Goal: Information Seeking & Learning: Compare options

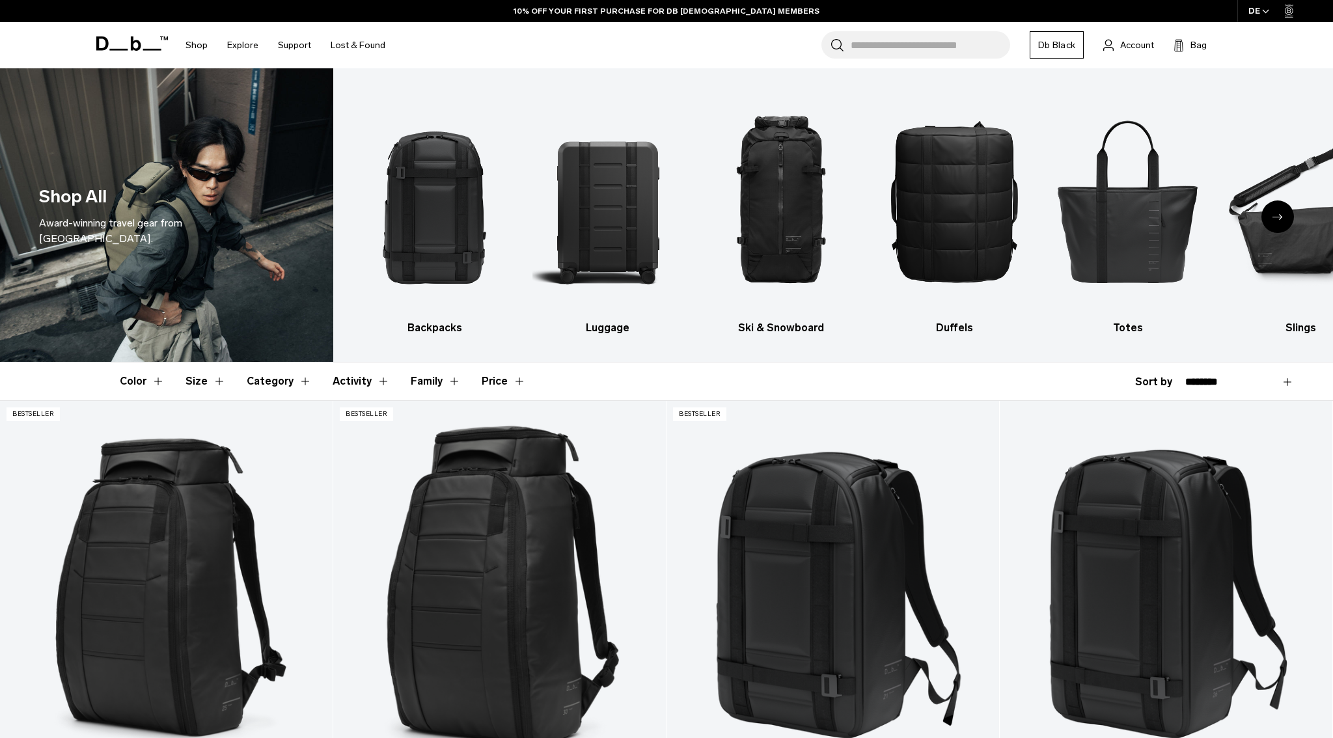
click at [1280, 210] on div "Next slide" at bounding box center [1278, 217] width 33 height 33
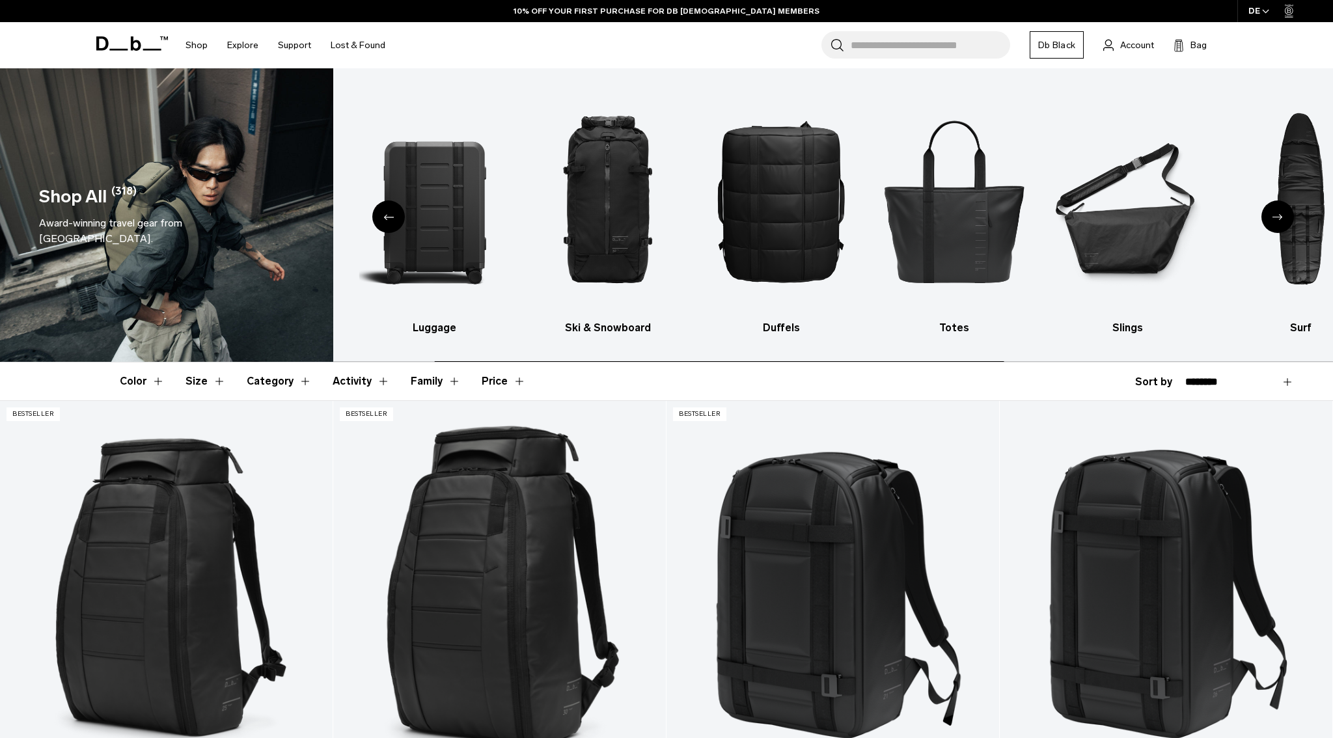
click at [1280, 210] on div "Next slide" at bounding box center [1278, 217] width 33 height 33
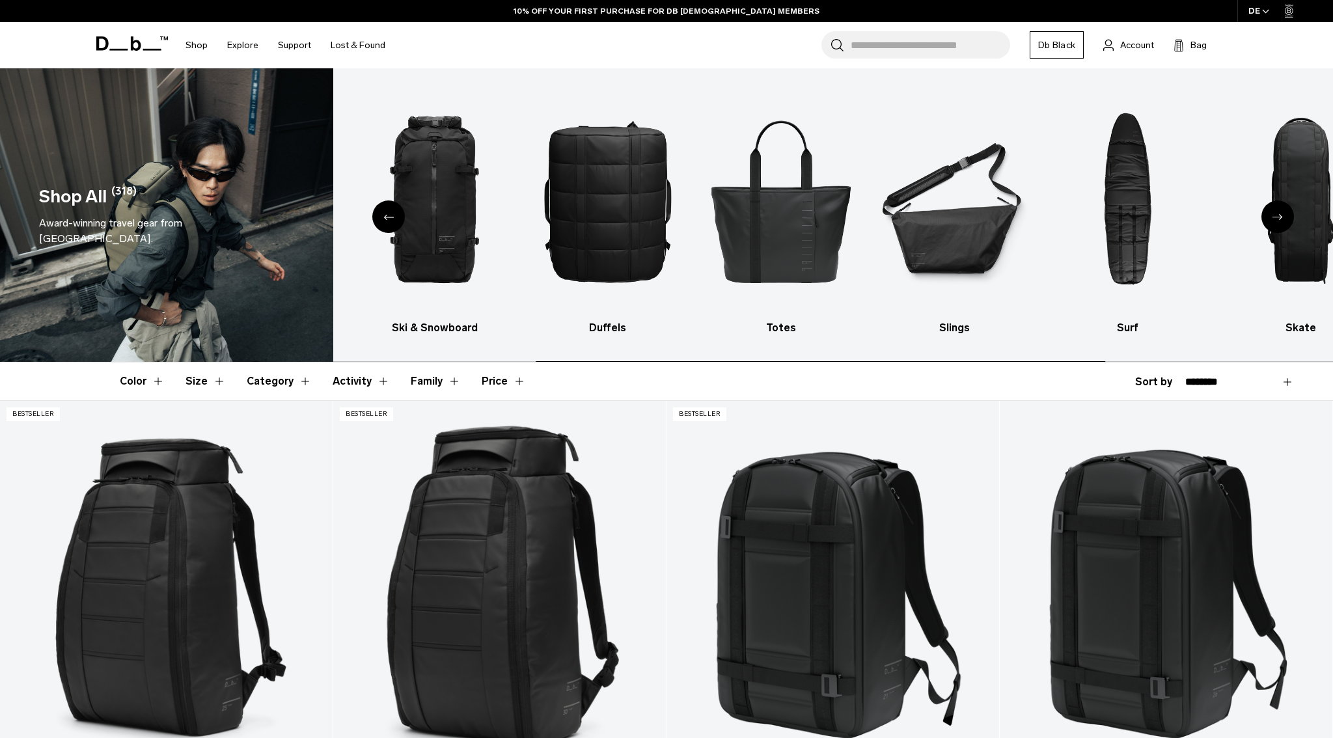
click at [1280, 210] on div "Next slide" at bounding box center [1278, 217] width 33 height 33
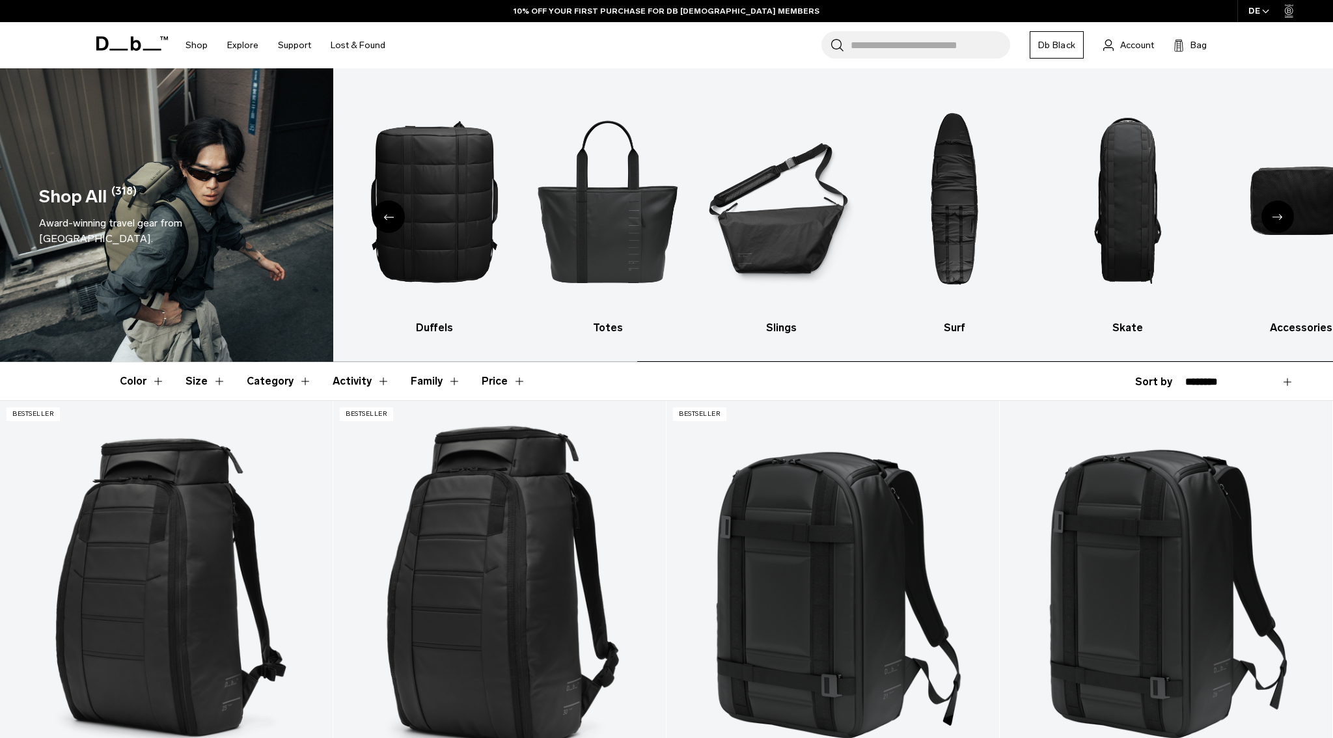
click at [1280, 210] on div "Next slide" at bounding box center [1278, 217] width 33 height 33
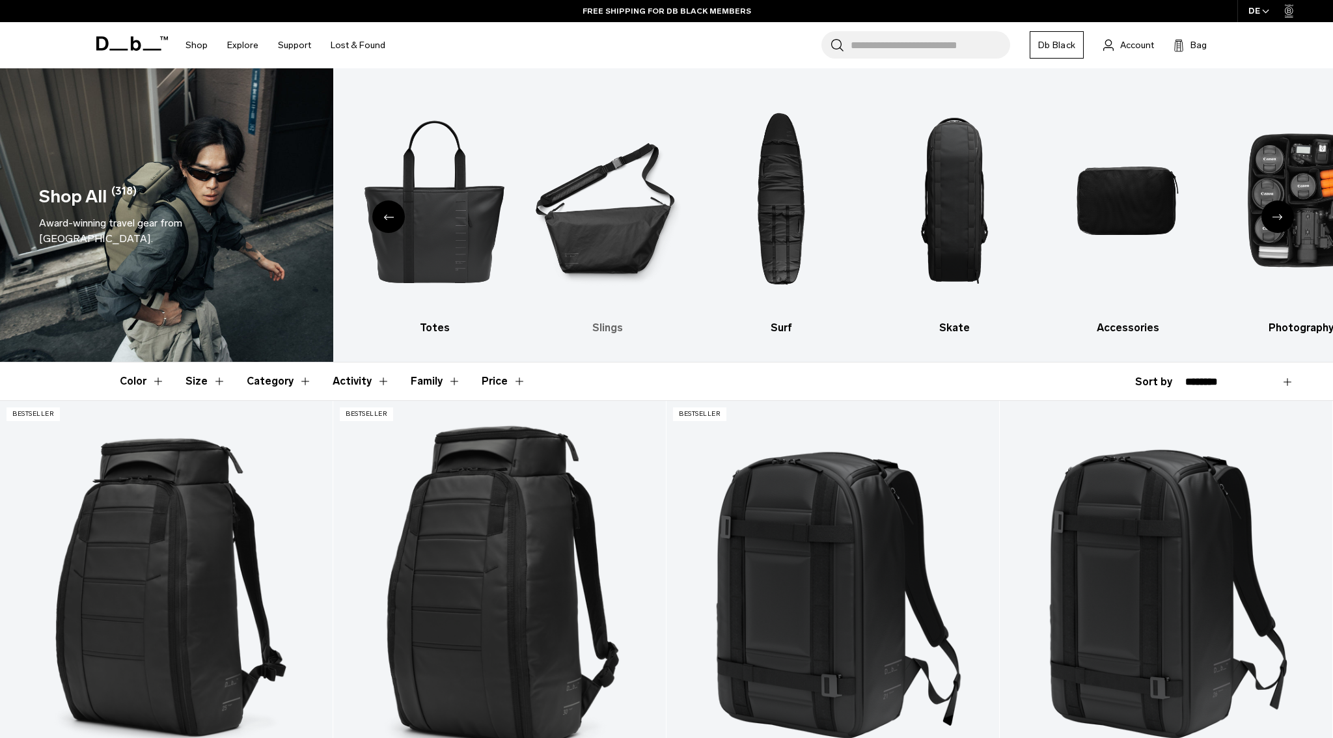
click at [605, 262] on img "6 / 10" at bounding box center [608, 201] width 150 height 226
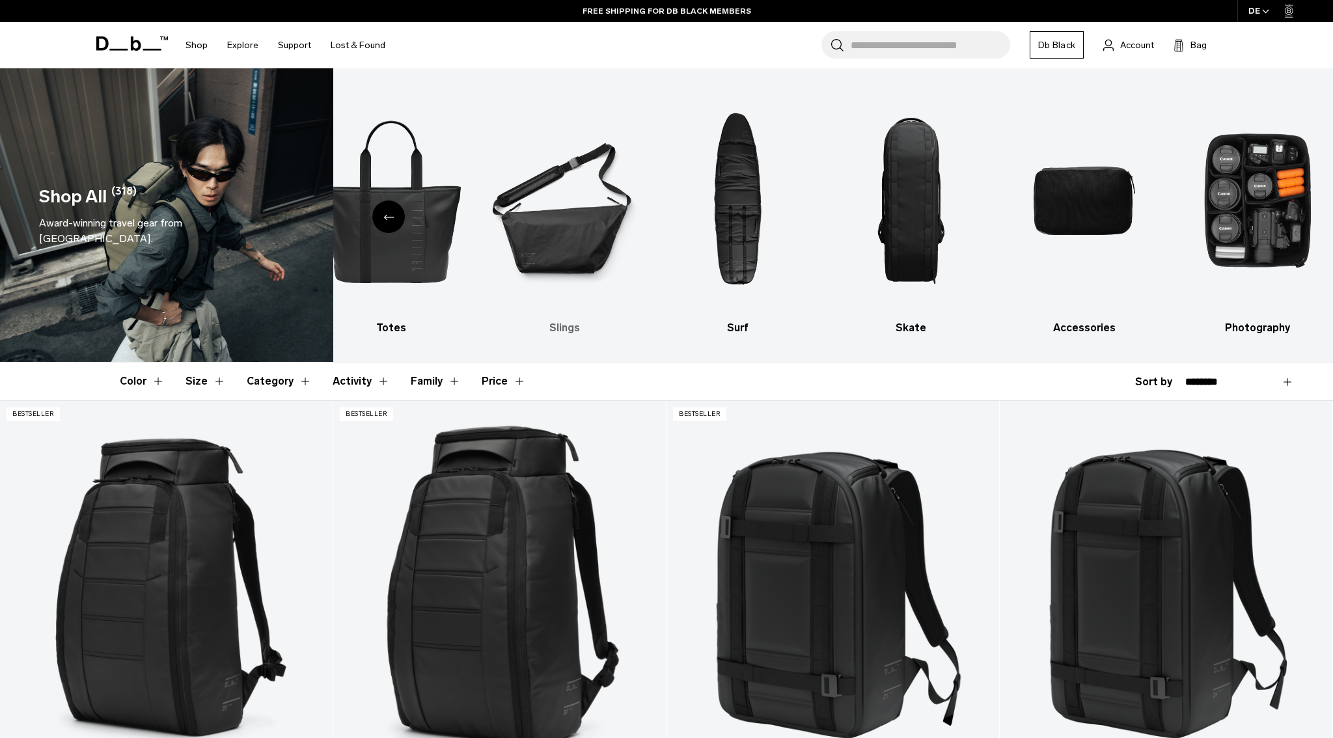
click at [590, 235] on img "6 / 10" at bounding box center [565, 201] width 150 height 226
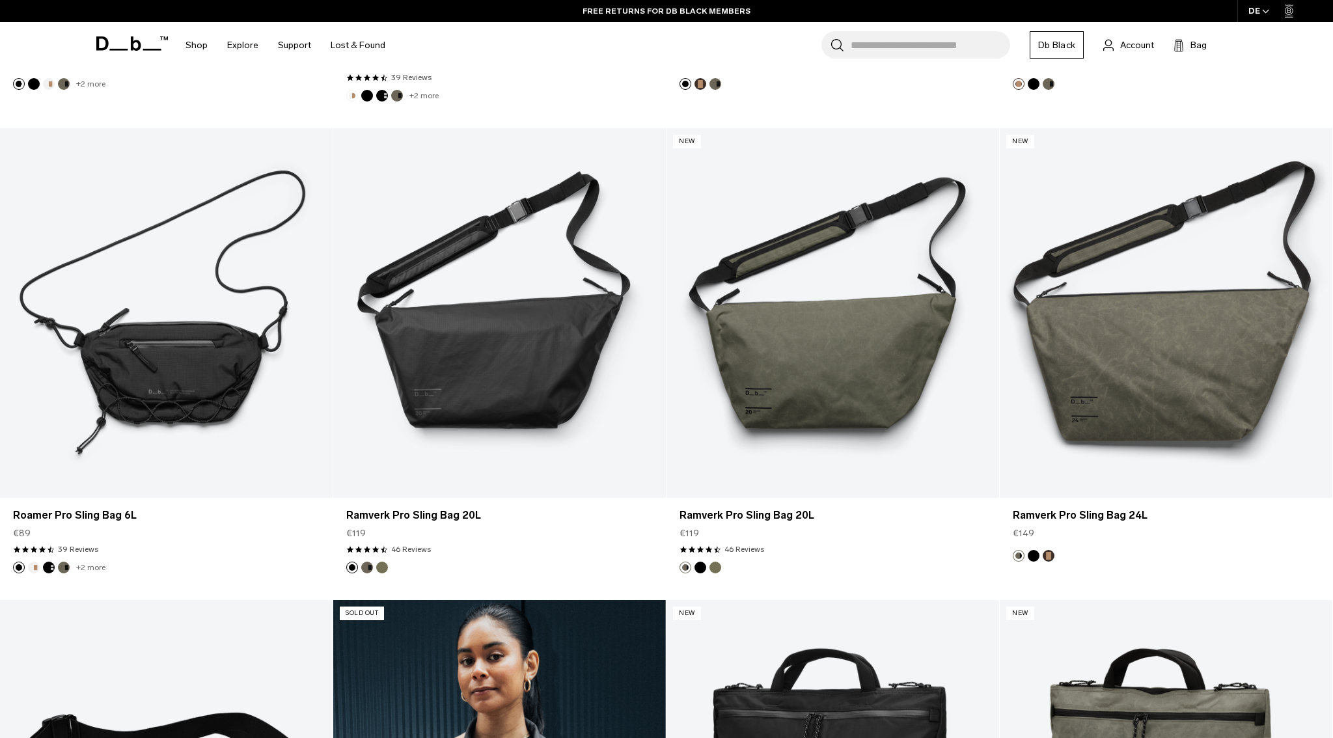
scroll to position [602, 0]
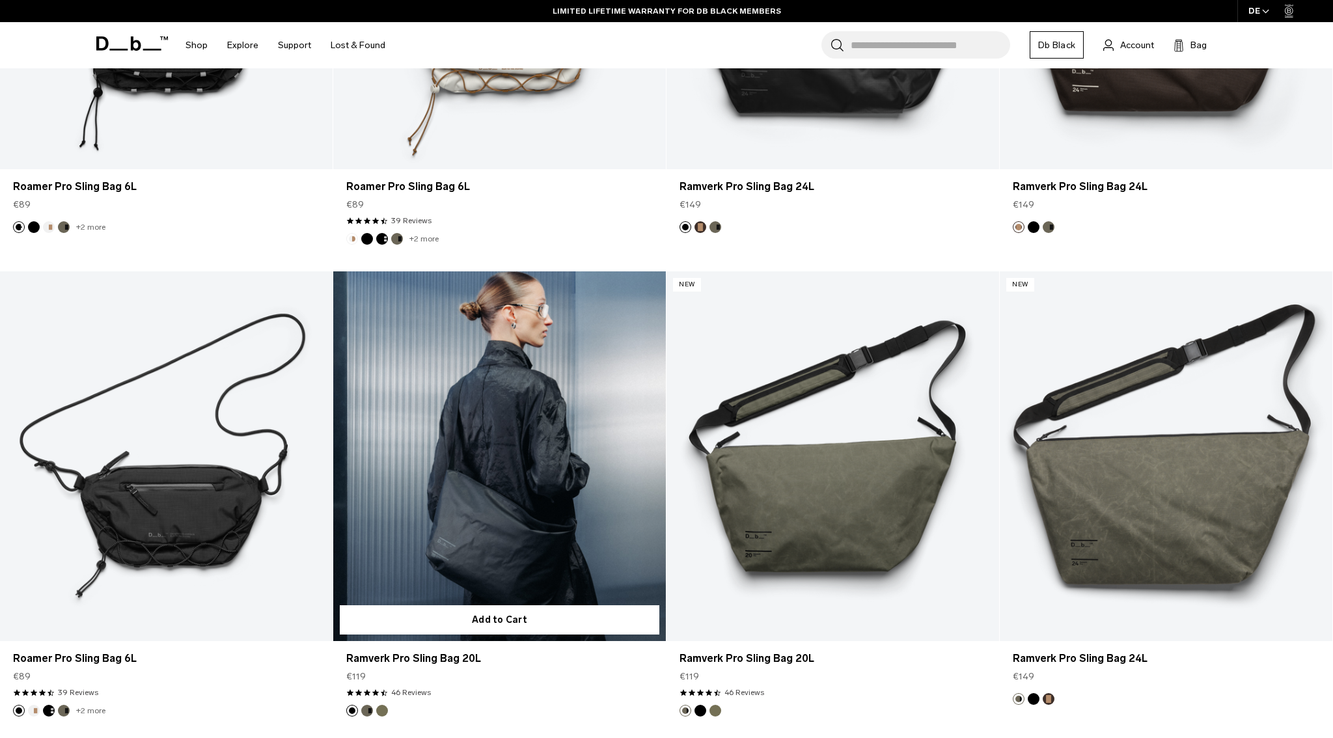
click at [525, 440] on link "Ramverk Pro Sling Bag 20L" at bounding box center [499, 456] width 333 height 370
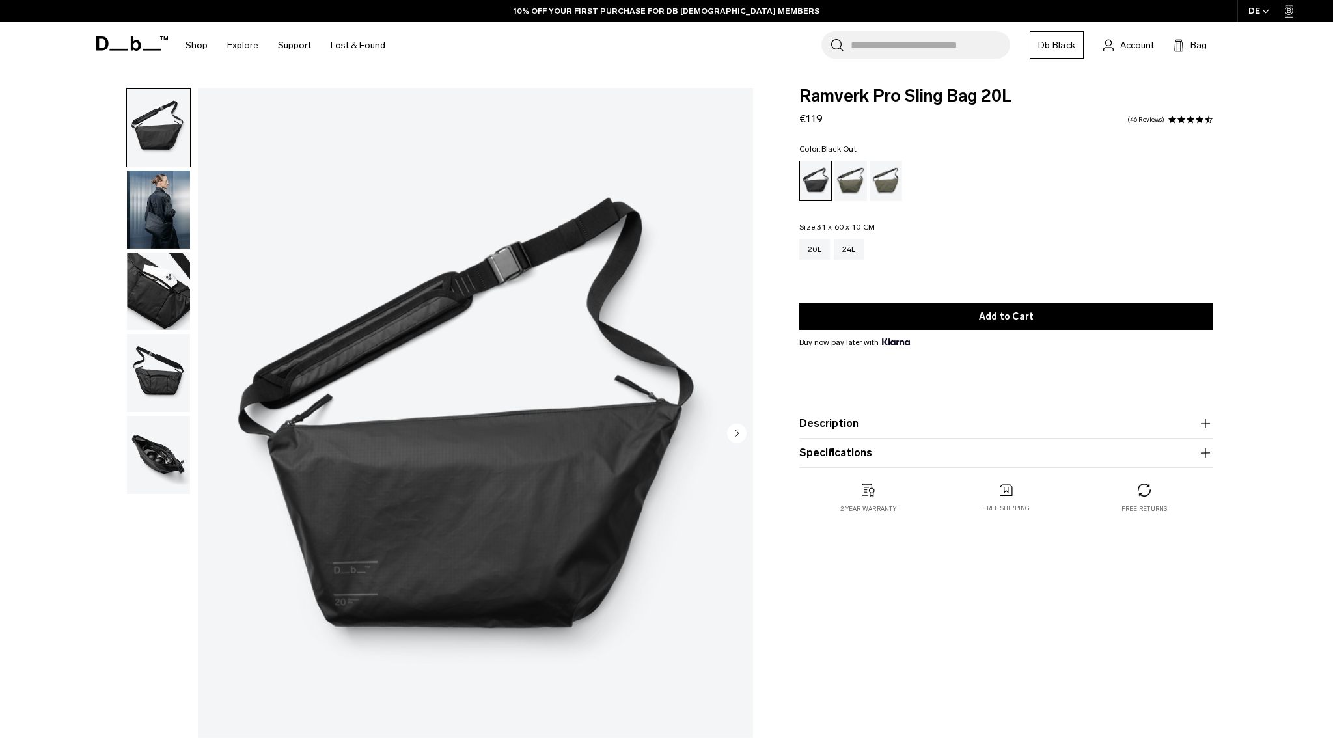
click at [141, 205] on img "button" at bounding box center [158, 210] width 63 height 78
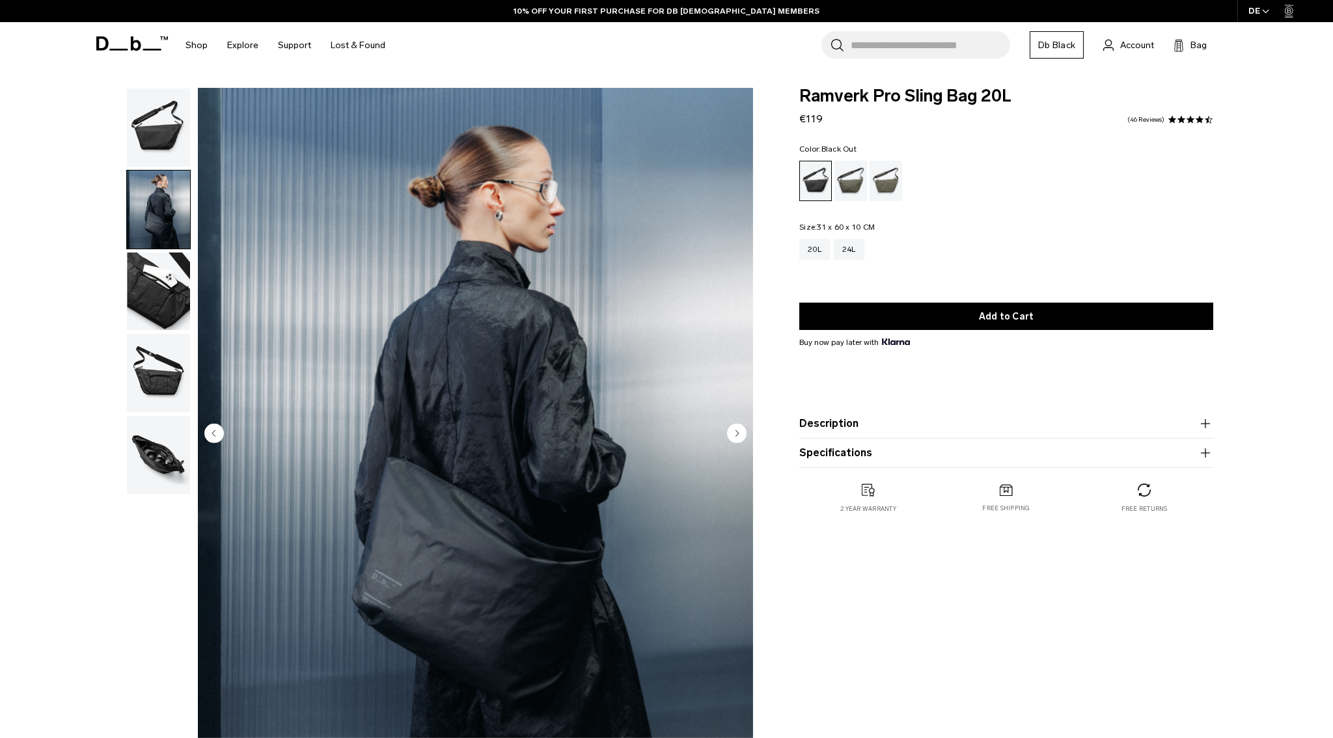
click at [138, 301] on img "button" at bounding box center [158, 292] width 63 height 78
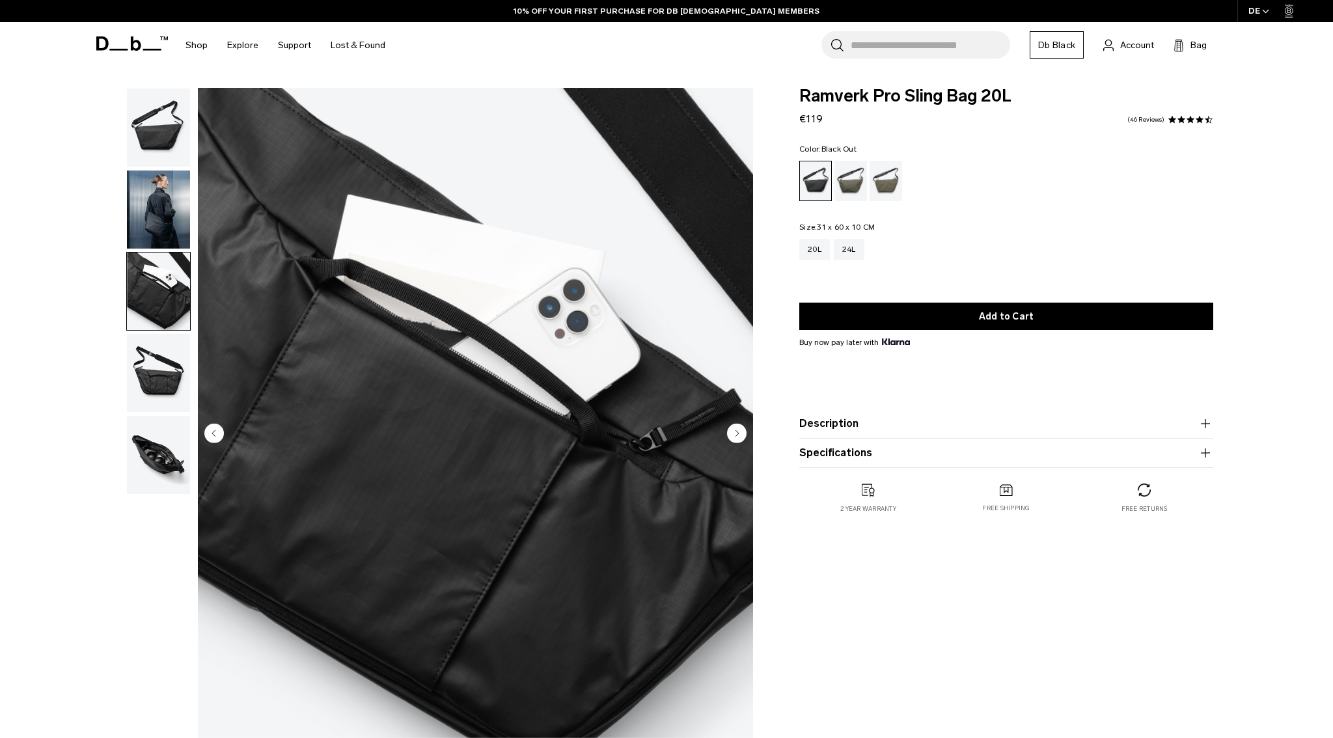
click at [151, 372] on img "button" at bounding box center [158, 373] width 63 height 78
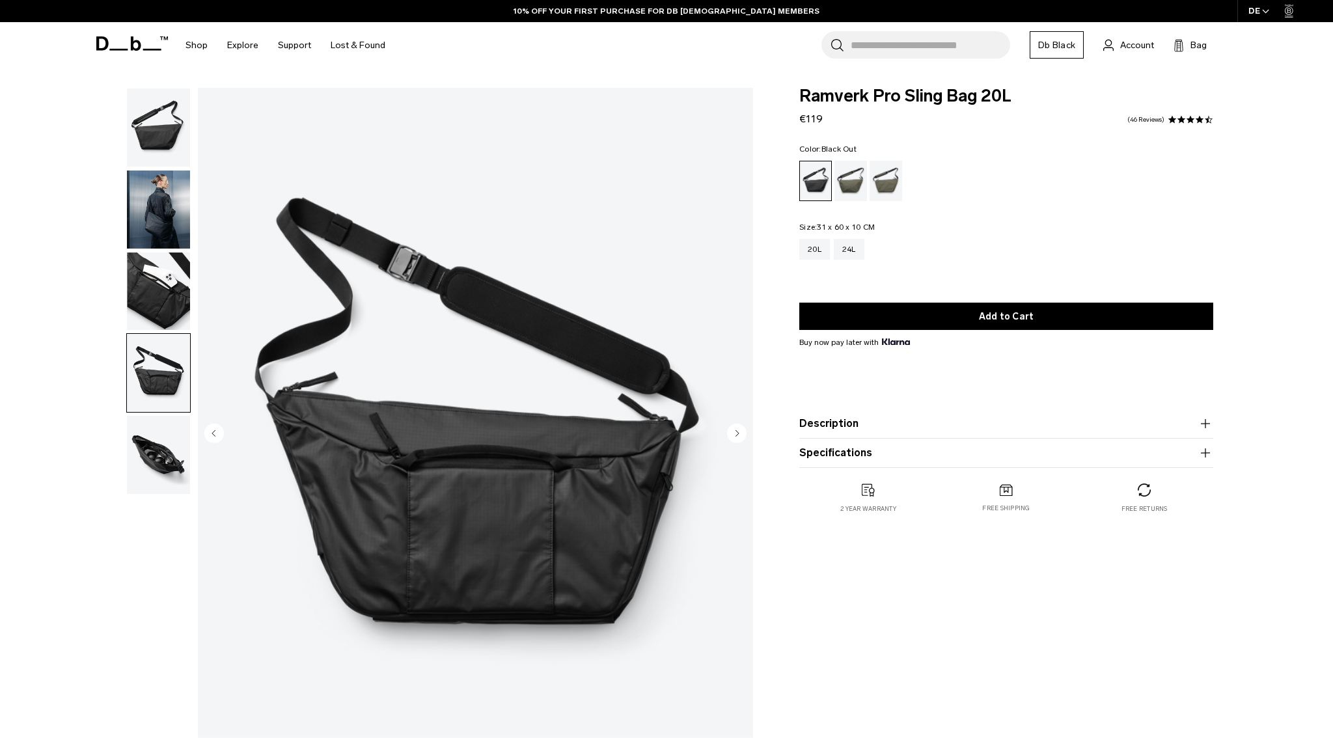
click at [156, 446] on img "button" at bounding box center [158, 455] width 63 height 78
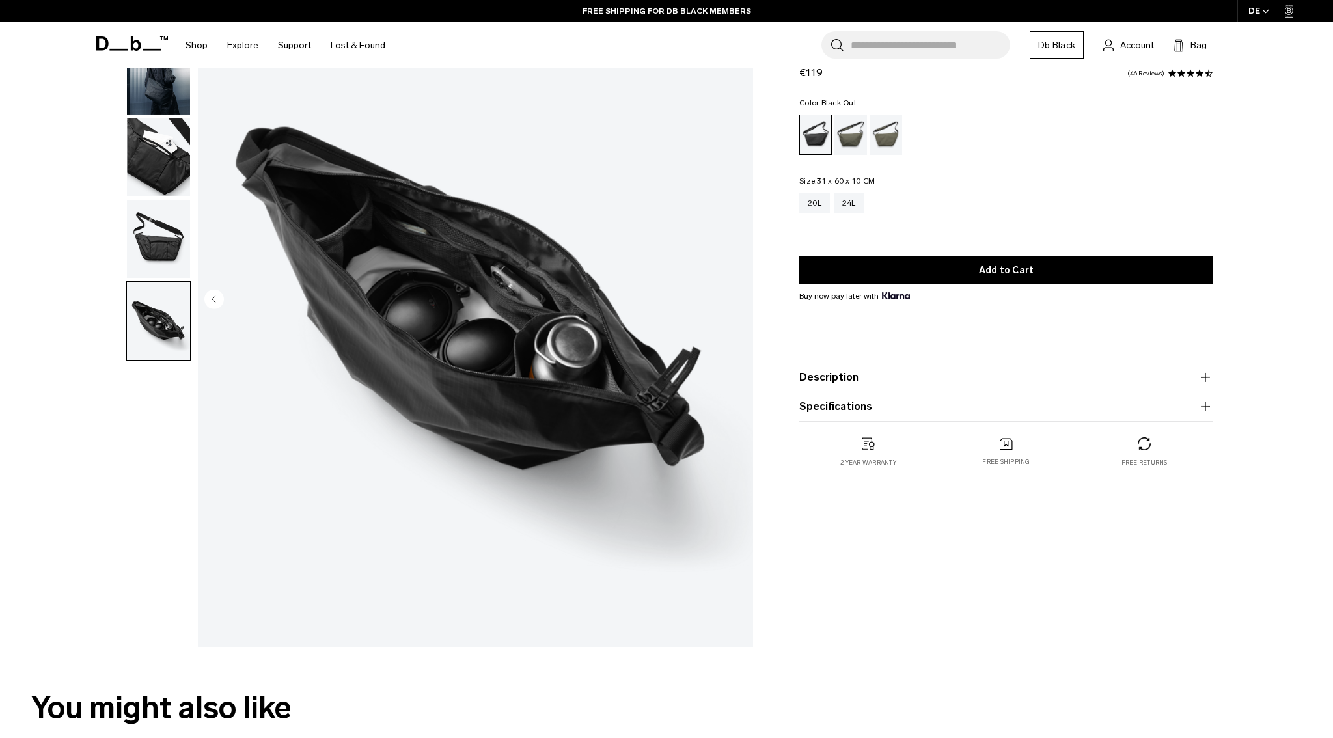
scroll to position [167, 0]
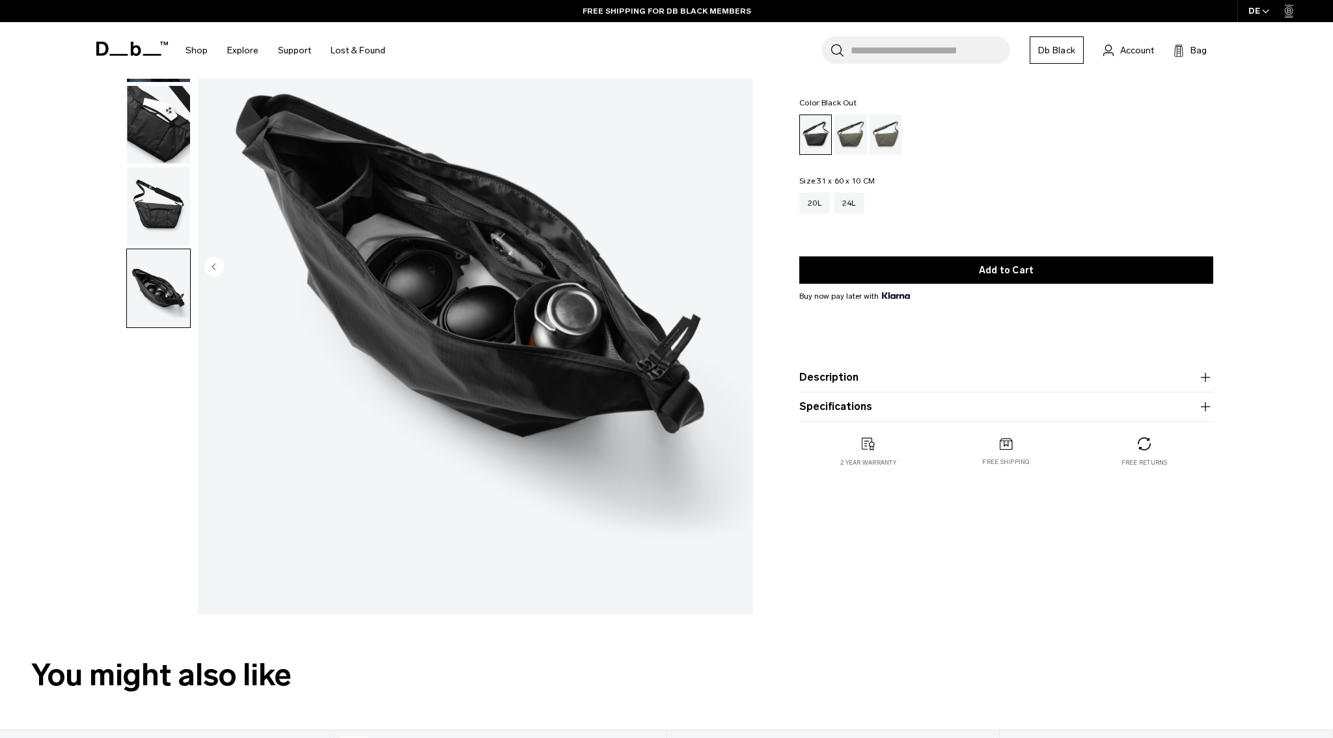
click at [852, 389] on product-accordion "Description This two phase camera bag is the carrying solution every creative w…" at bounding box center [1007, 377] width 414 height 29
click at [850, 381] on button "Description" at bounding box center [1007, 378] width 414 height 16
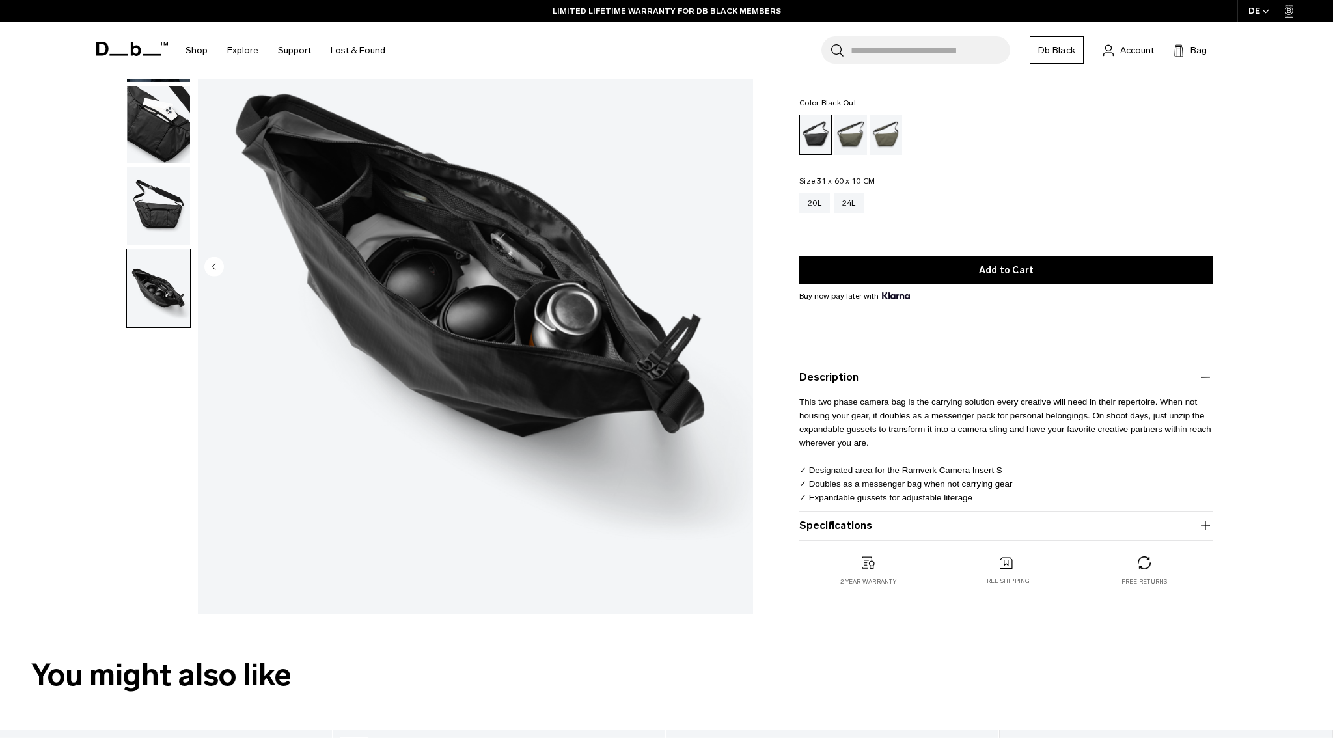
click at [850, 381] on button "Description" at bounding box center [1007, 378] width 414 height 16
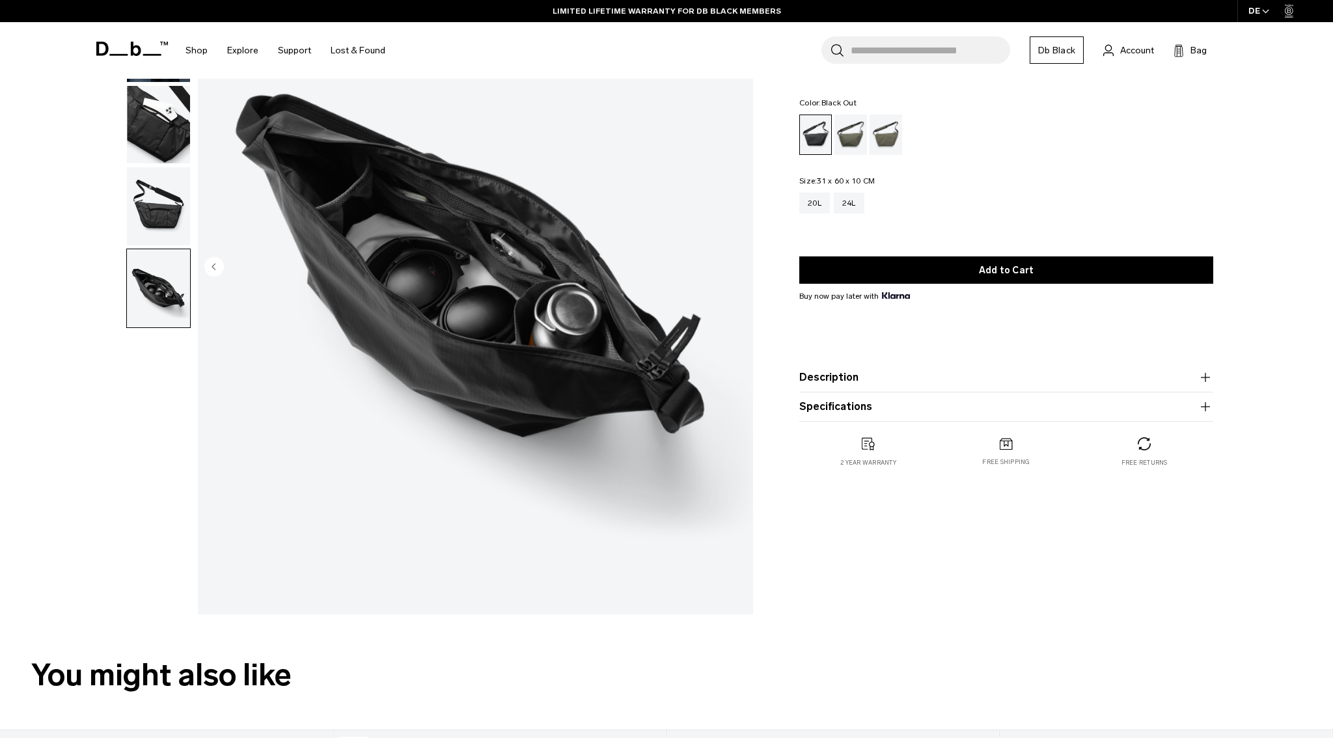
click at [850, 381] on button "Description" at bounding box center [1007, 378] width 414 height 16
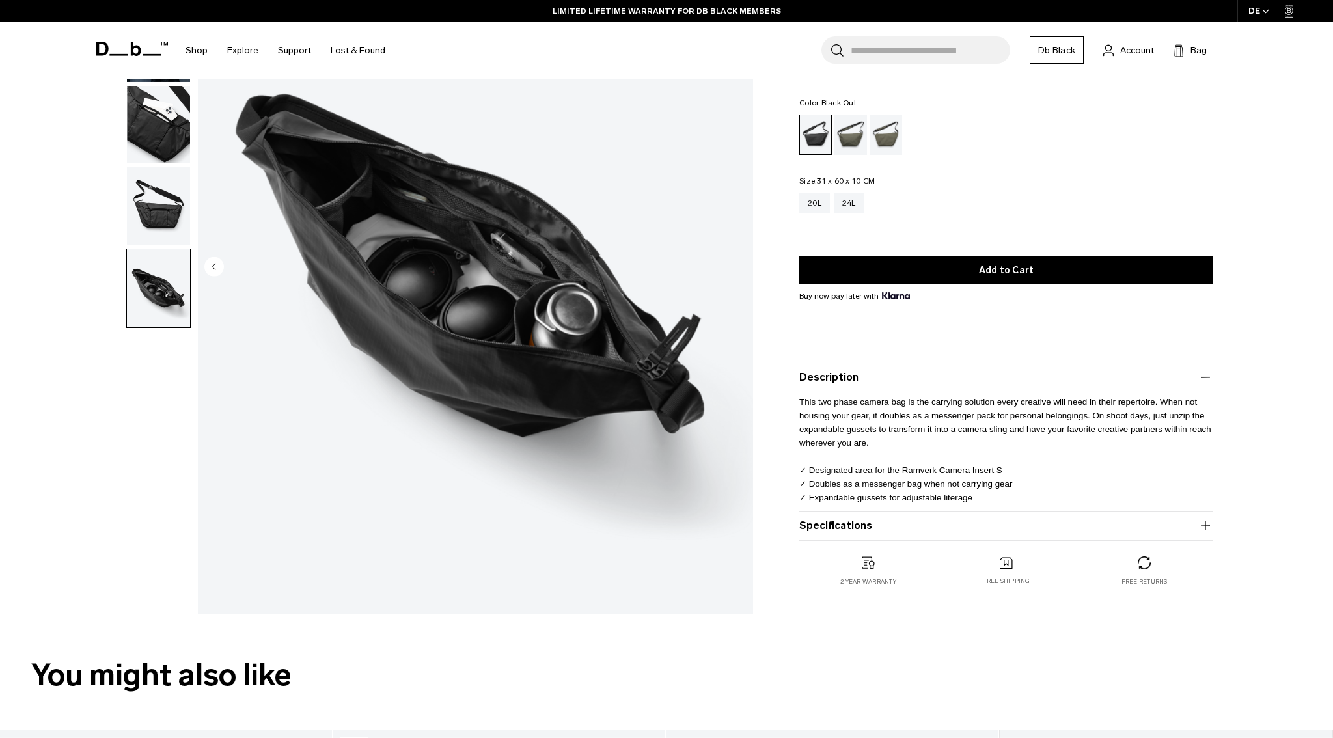
click at [846, 527] on button "Specifications" at bounding box center [1007, 526] width 414 height 16
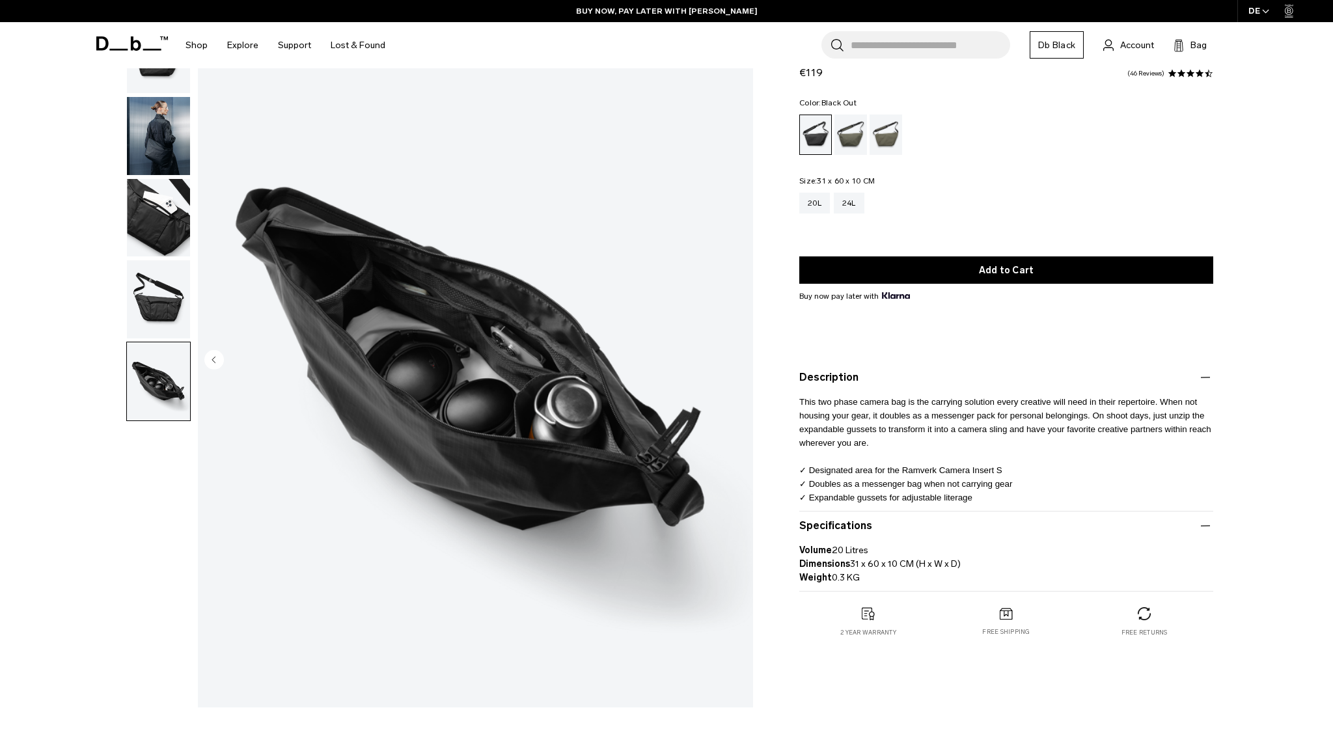
scroll to position [77, 0]
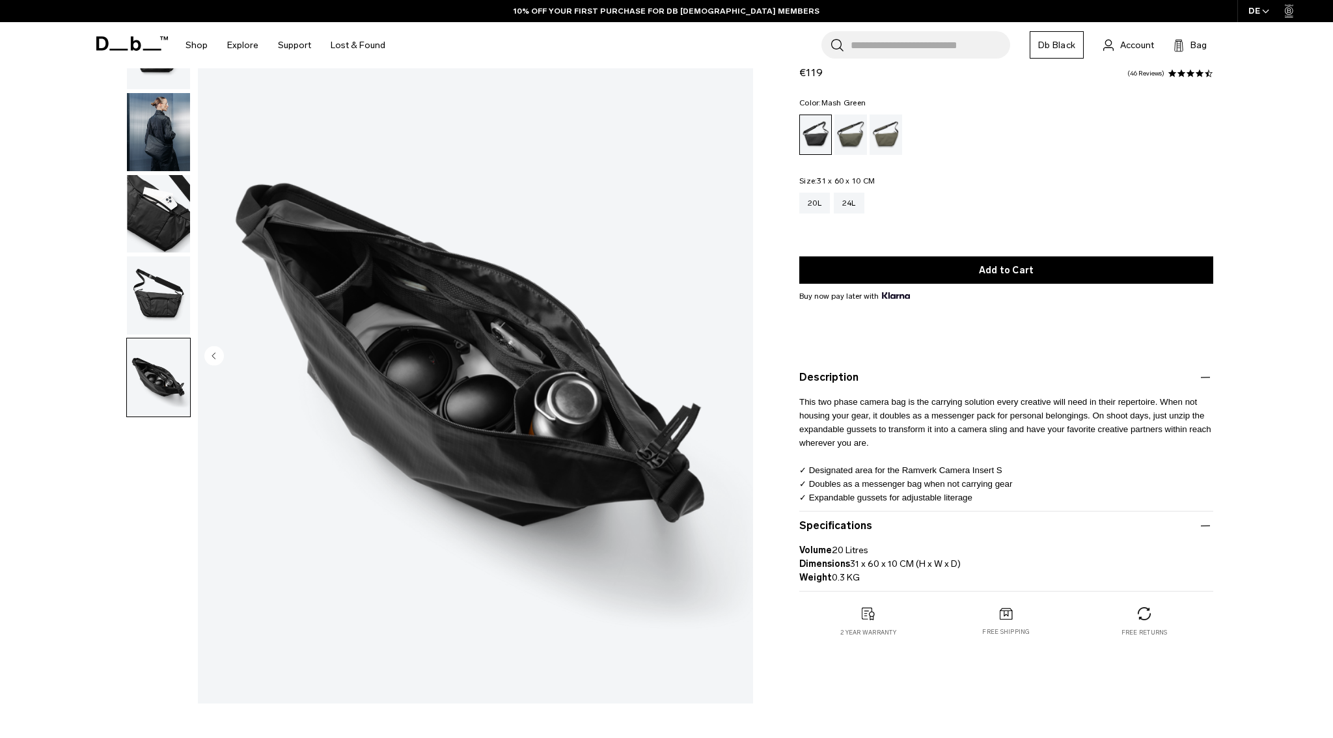
click at [881, 143] on div "Mash Green" at bounding box center [886, 135] width 33 height 40
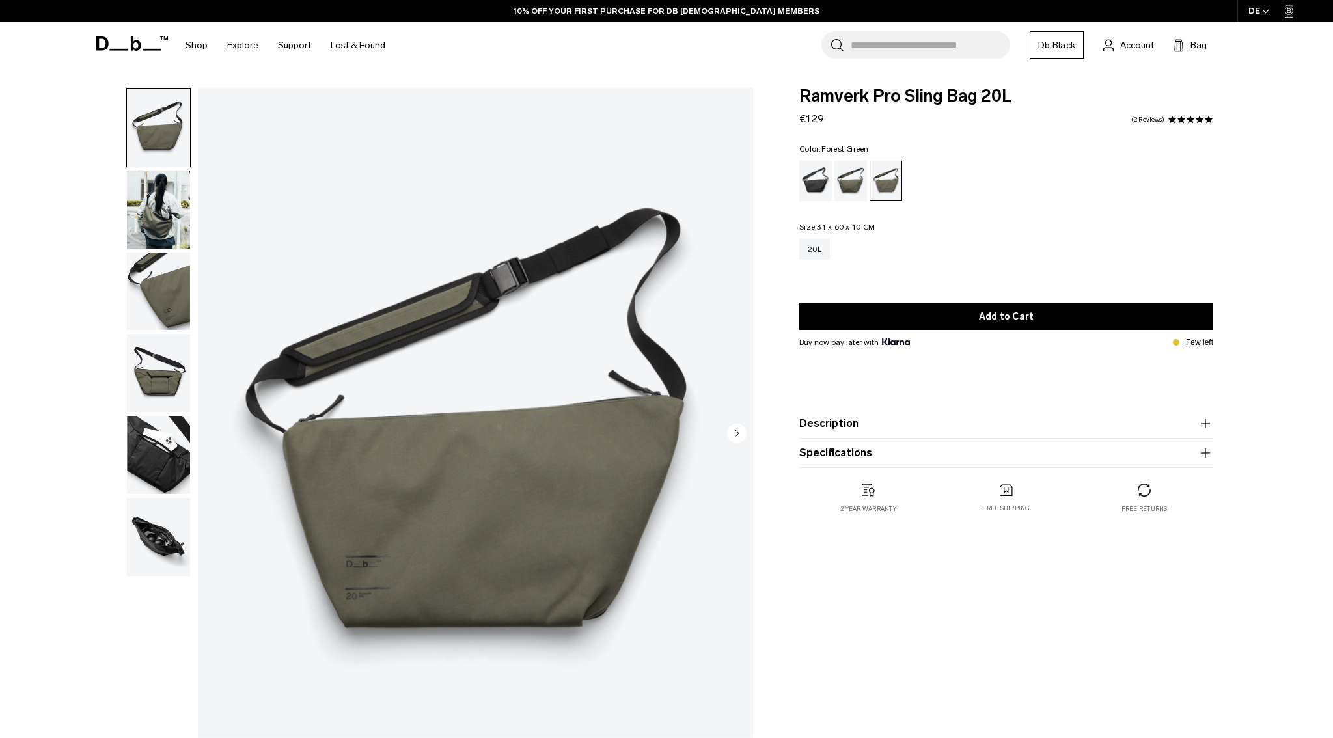
click at [848, 182] on div "Forest Green" at bounding box center [851, 181] width 33 height 40
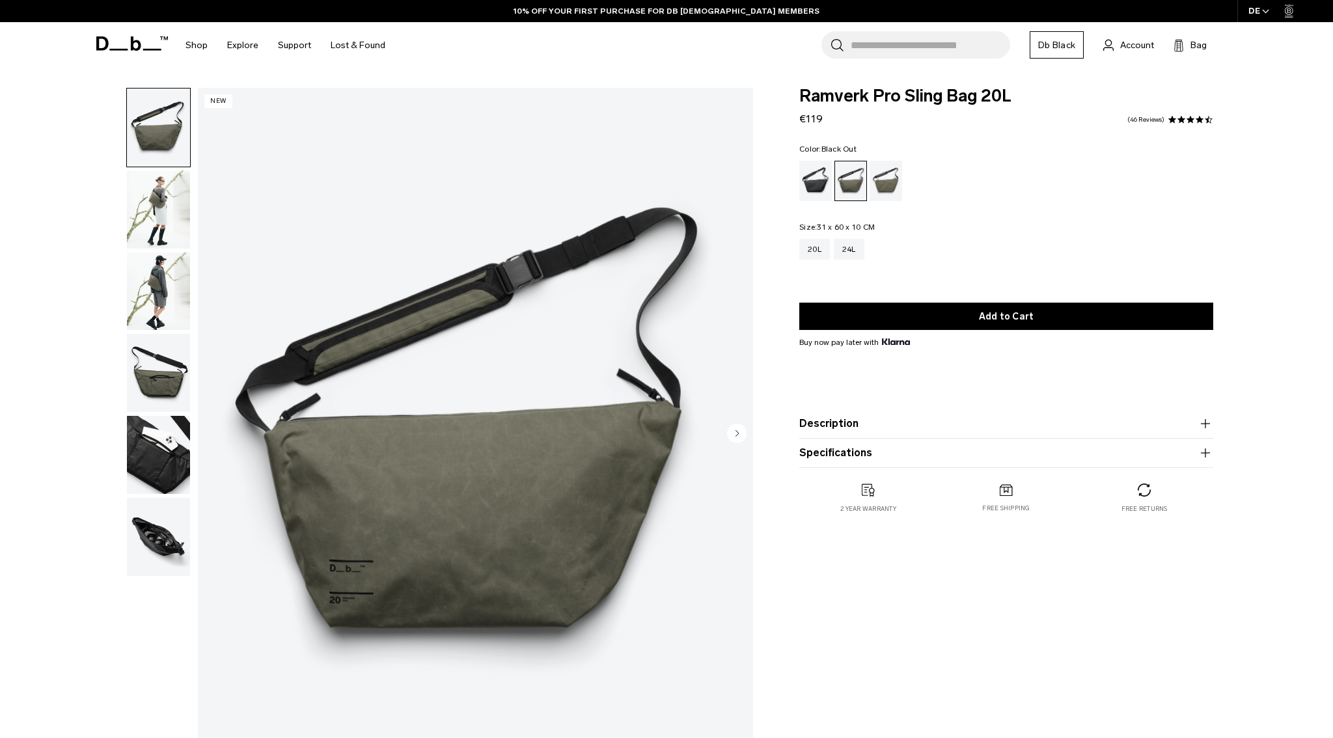
click at [815, 186] on div "Black Out" at bounding box center [816, 181] width 33 height 40
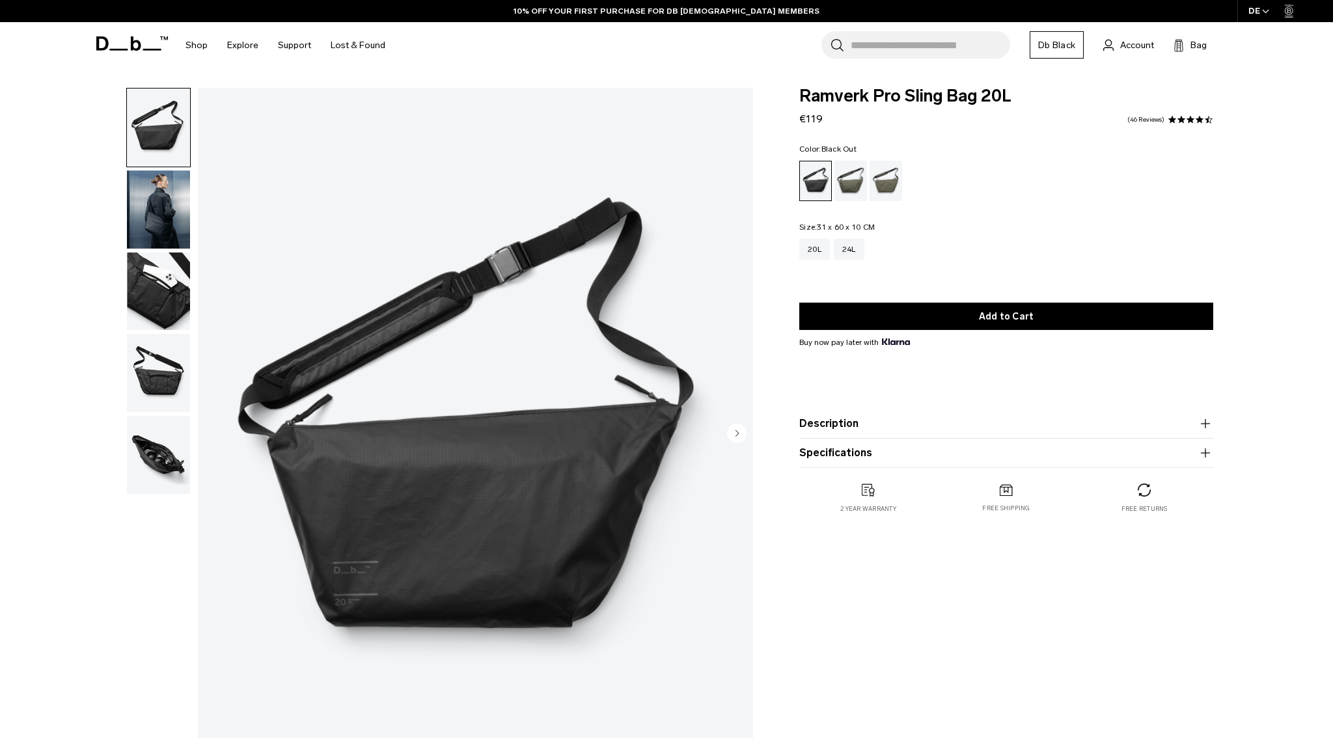
click at [144, 374] on img "button" at bounding box center [158, 373] width 63 height 78
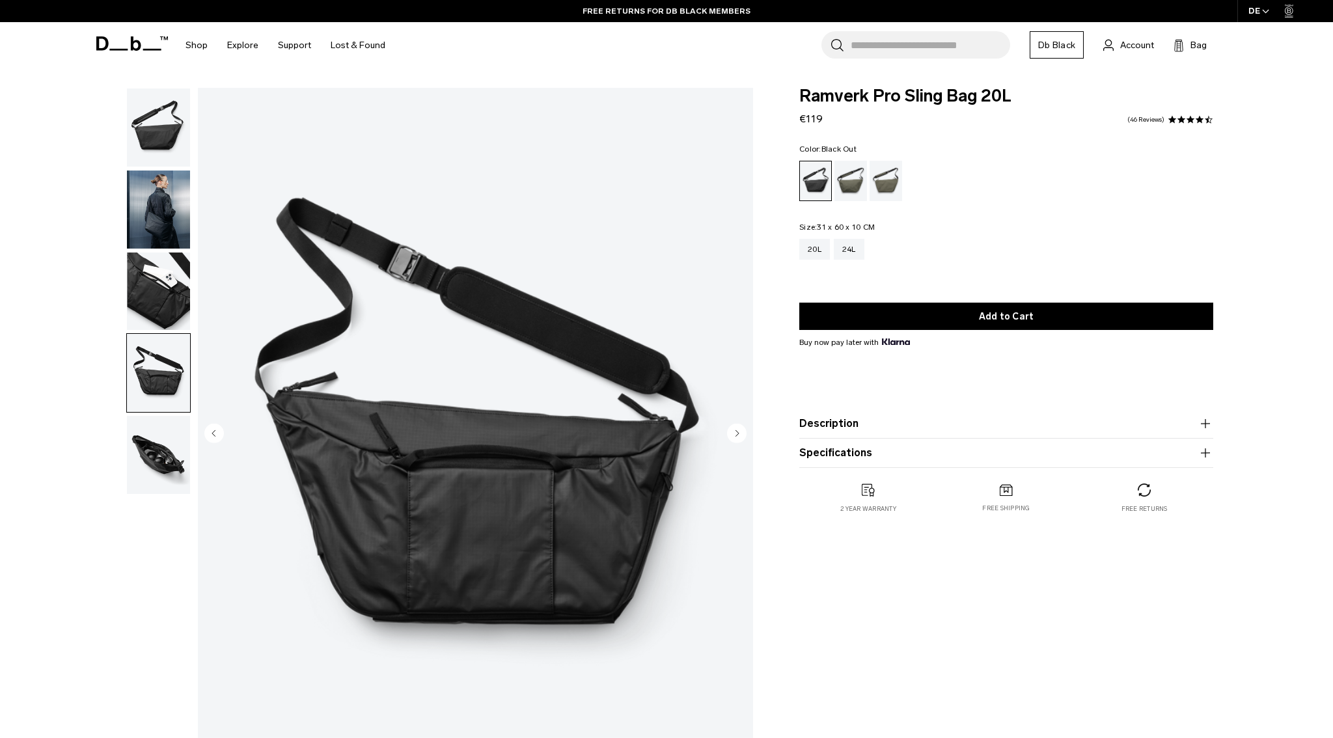
click at [151, 222] on img "button" at bounding box center [158, 210] width 63 height 78
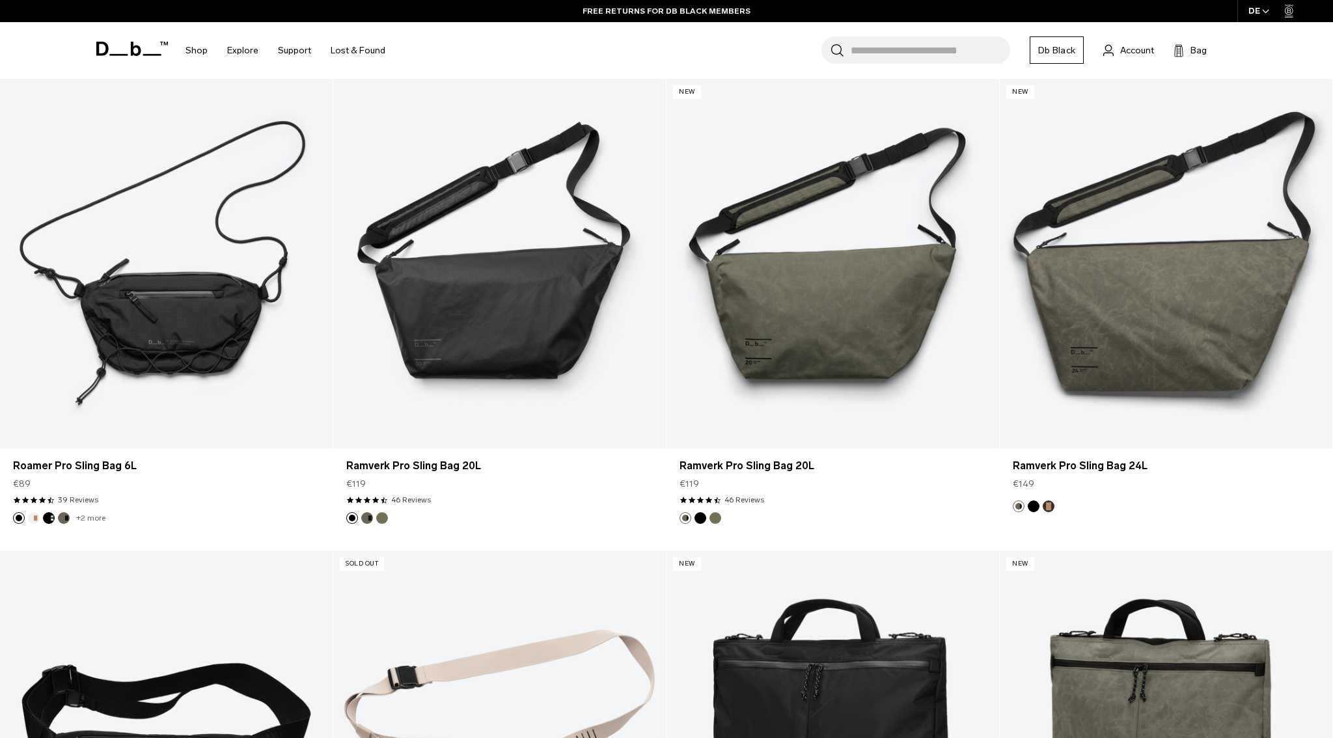
scroll to position [796, 0]
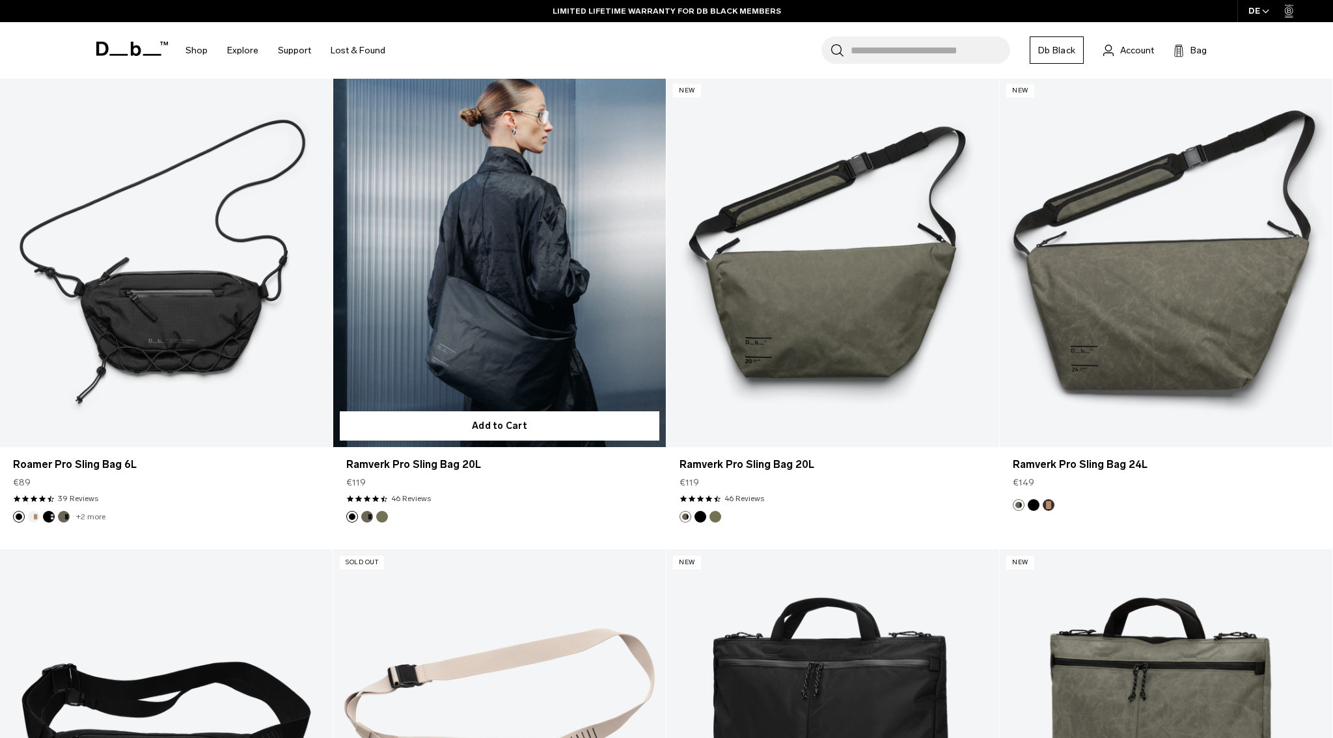
click at [546, 269] on link "Ramverk Pro Sling Bag 20L" at bounding box center [499, 262] width 333 height 370
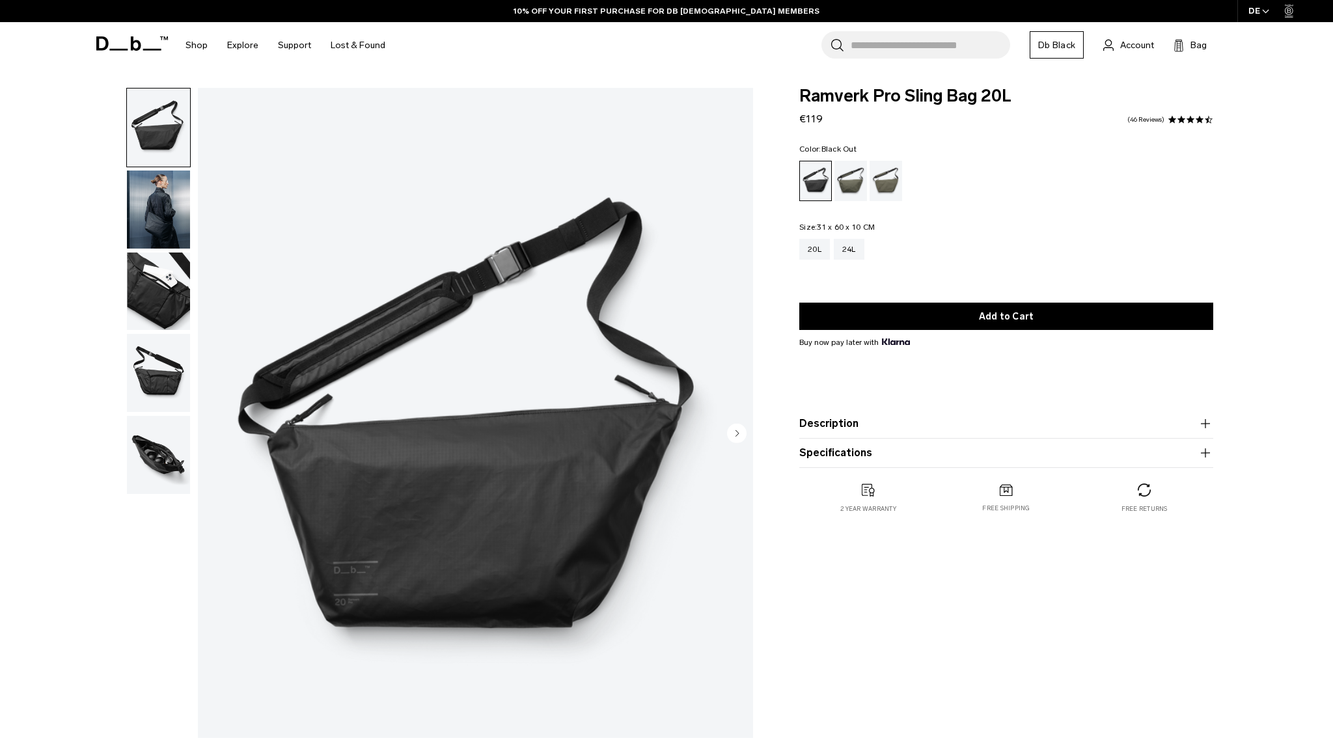
click at [833, 421] on button "Description" at bounding box center [1007, 424] width 414 height 16
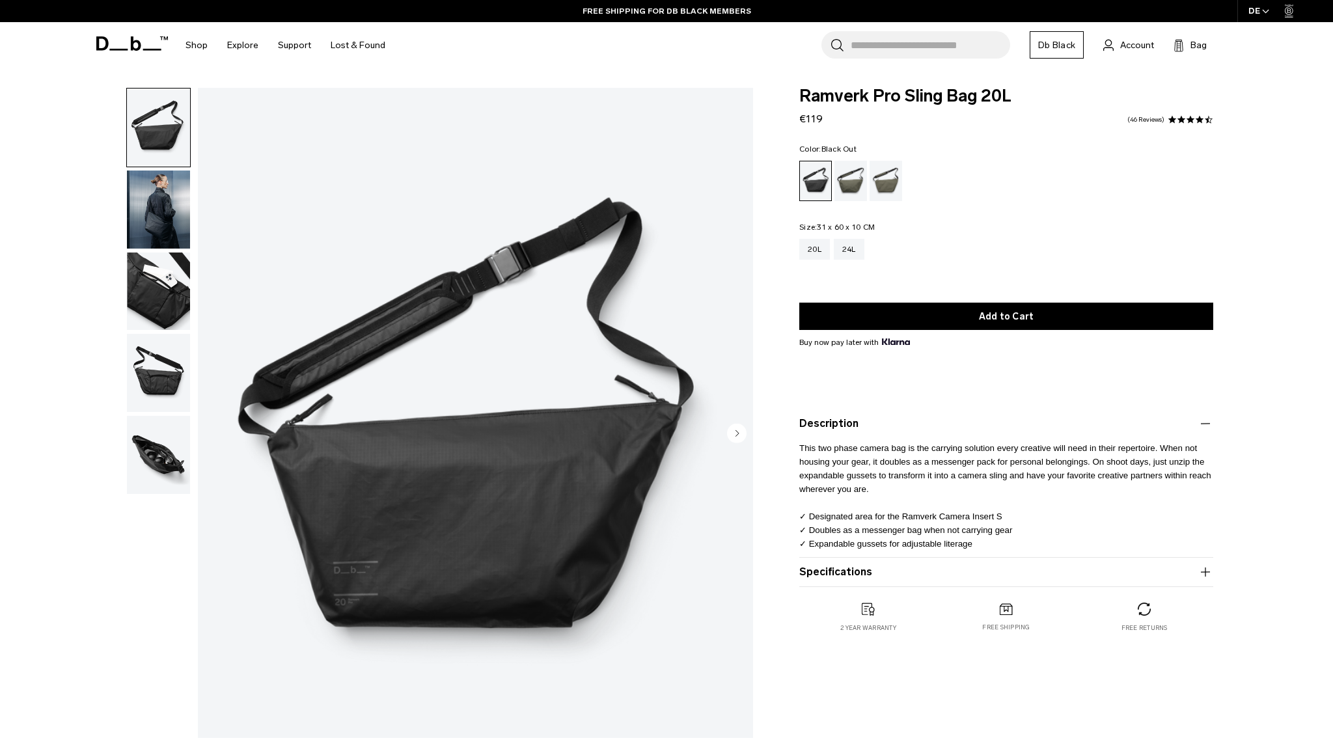
click at [142, 359] on img "button" at bounding box center [158, 373] width 63 height 78
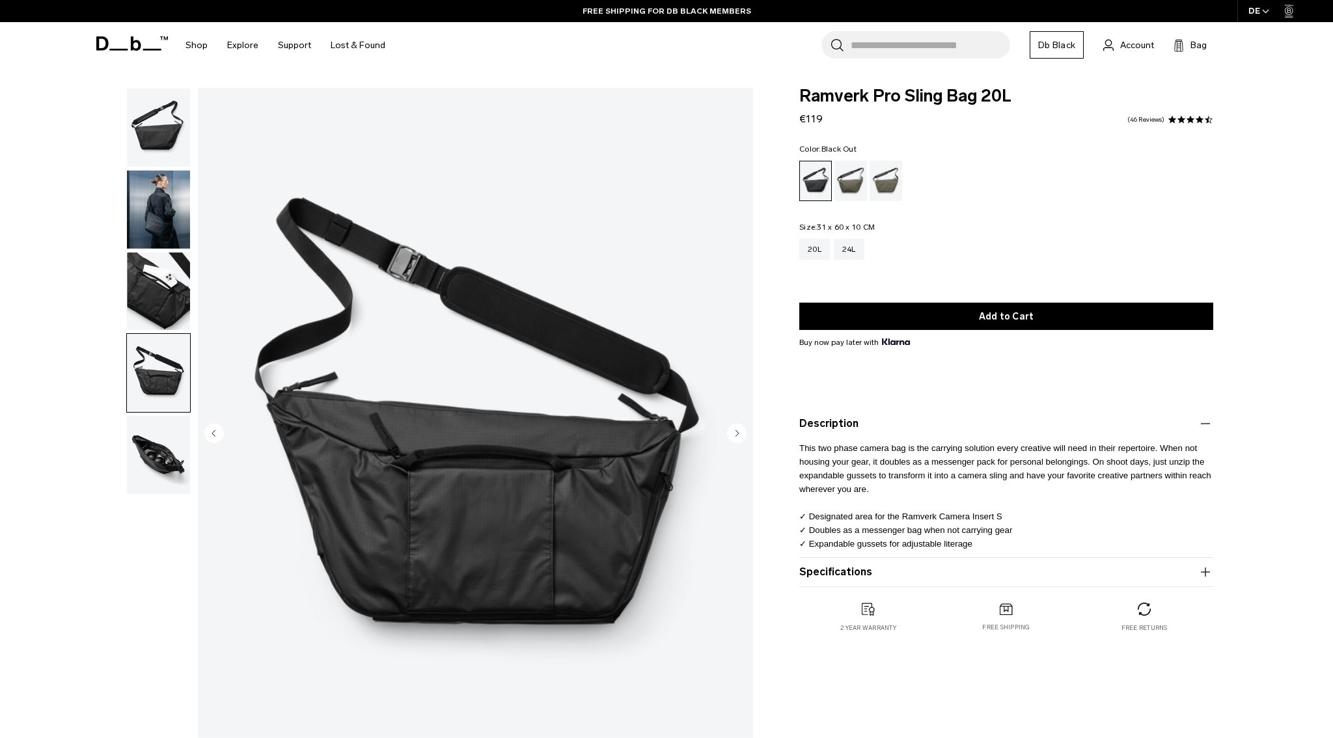
click at [150, 290] on img "button" at bounding box center [158, 292] width 63 height 78
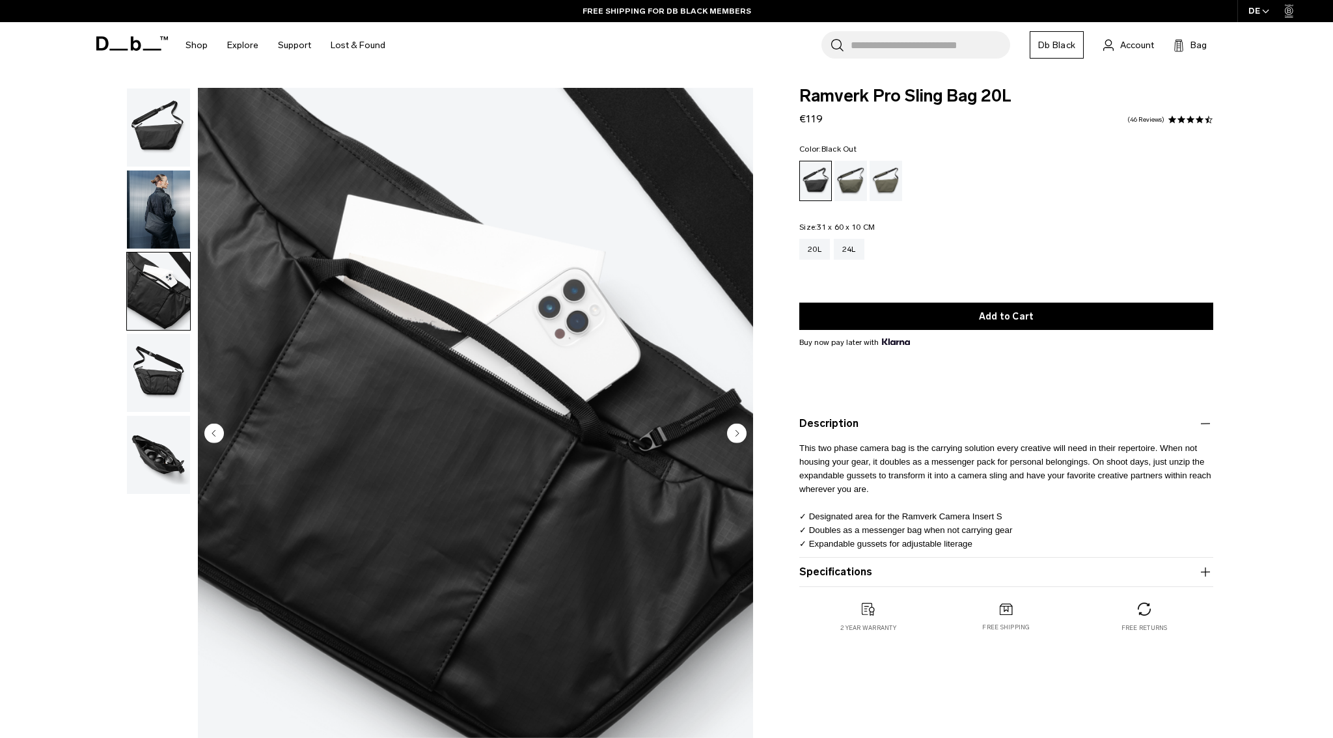
click at [150, 233] on img "button" at bounding box center [158, 210] width 63 height 78
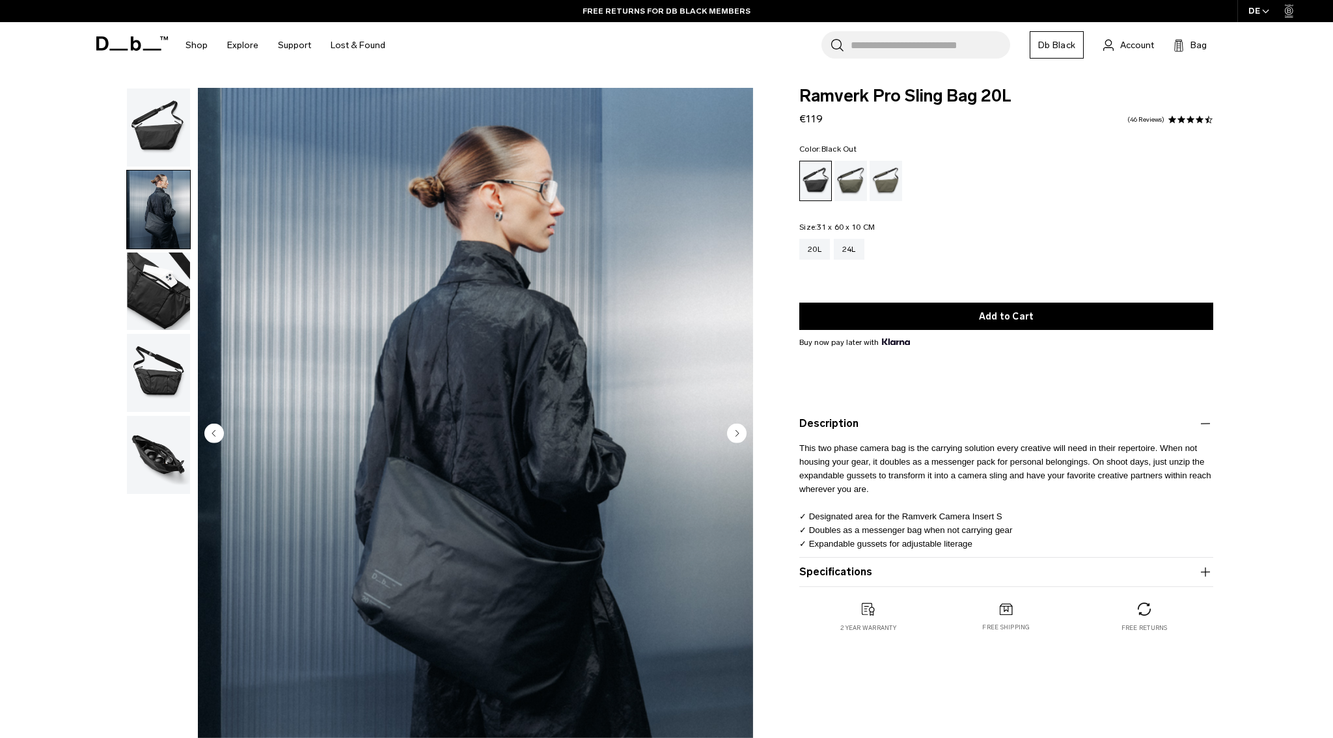
click at [151, 452] on img "button" at bounding box center [158, 455] width 63 height 78
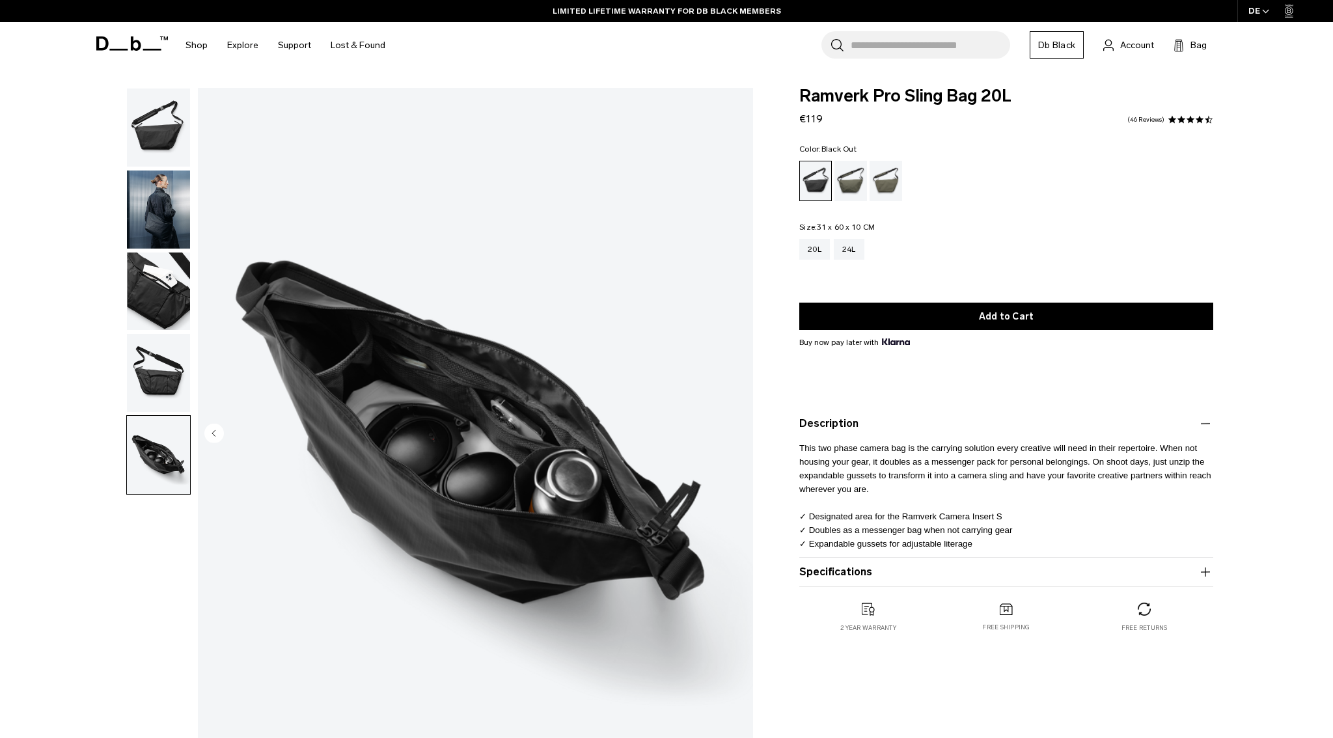
click at [851, 572] on button "Specifications" at bounding box center [1007, 572] width 414 height 16
click at [168, 277] on img "button" at bounding box center [158, 292] width 63 height 78
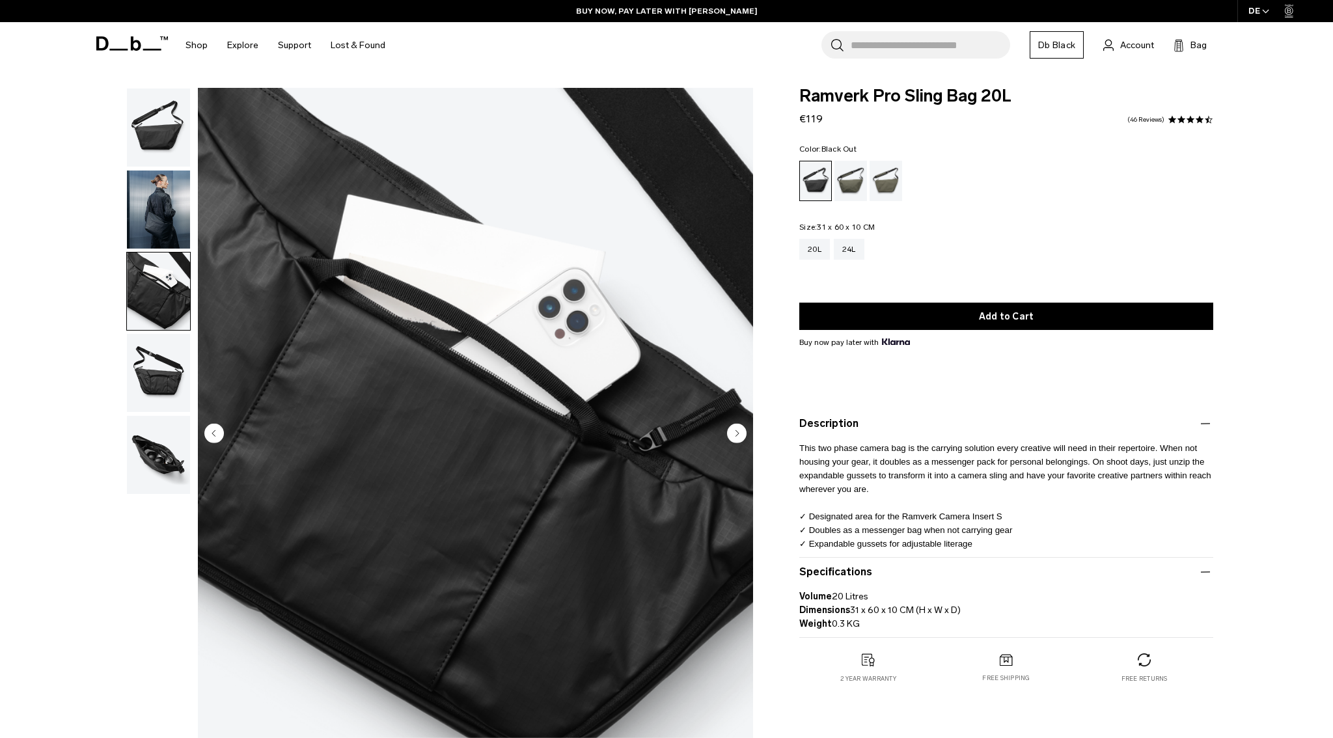
click at [154, 368] on img "button" at bounding box center [158, 373] width 63 height 78
